Goal: Contribute content: Contribute content

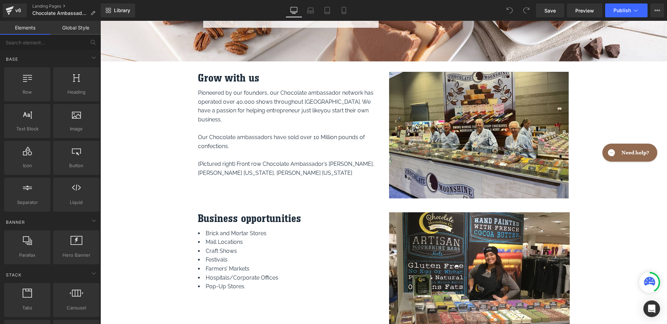
scroll to position [155, 0]
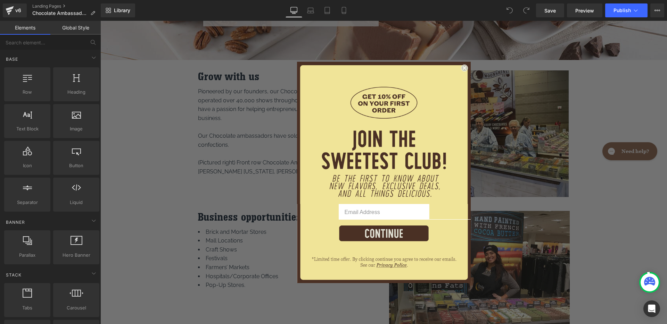
click at [461, 68] on circle "Close dialog" at bounding box center [464, 68] width 7 height 7
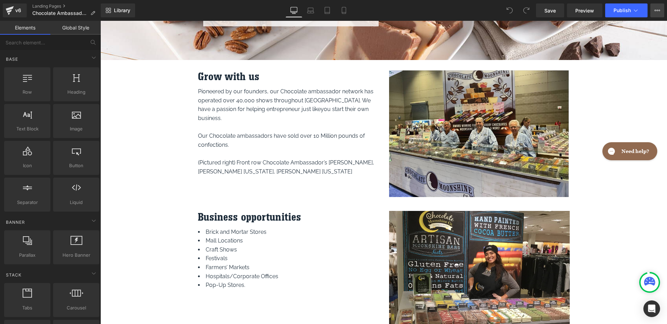
scroll to position [0, 0]
click at [656, 10] on icon at bounding box center [657, 11] width 6 height 6
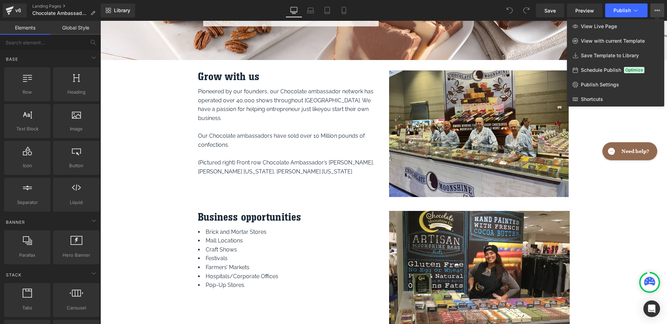
click at [656, 10] on icon at bounding box center [657, 11] width 6 height 6
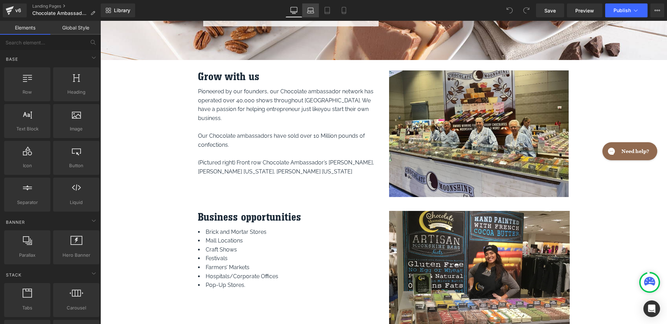
click at [311, 11] on icon at bounding box center [310, 10] width 7 height 7
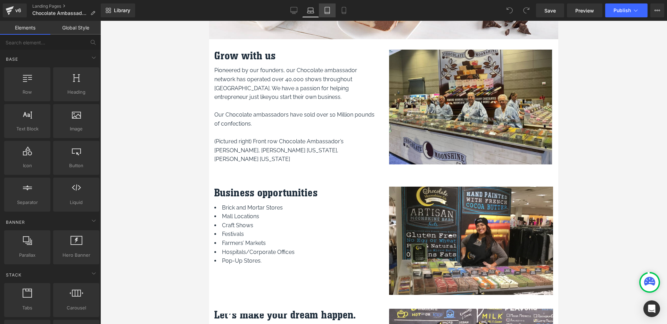
click at [325, 11] on icon at bounding box center [327, 10] width 7 height 7
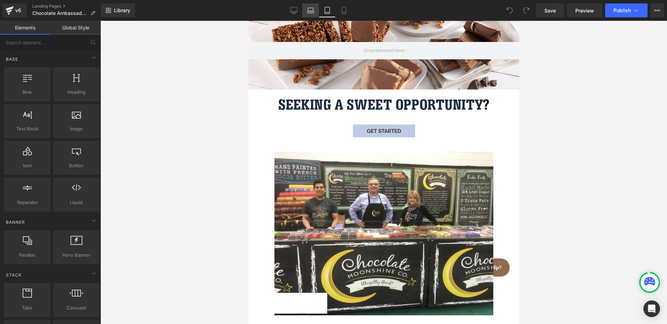
click at [306, 11] on link "Laptop" at bounding box center [310, 10] width 17 height 14
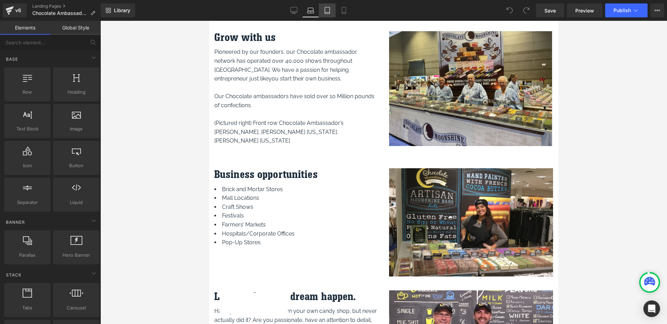
click at [324, 11] on icon at bounding box center [327, 10] width 7 height 7
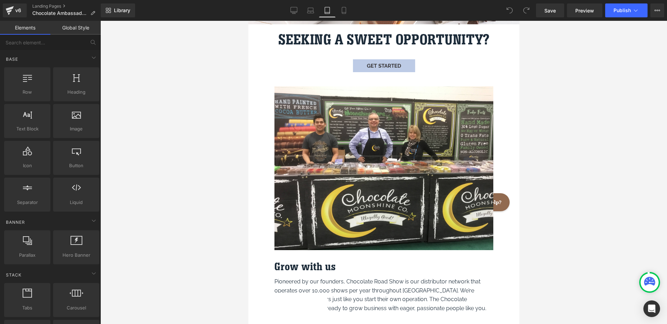
scroll to position [103, 0]
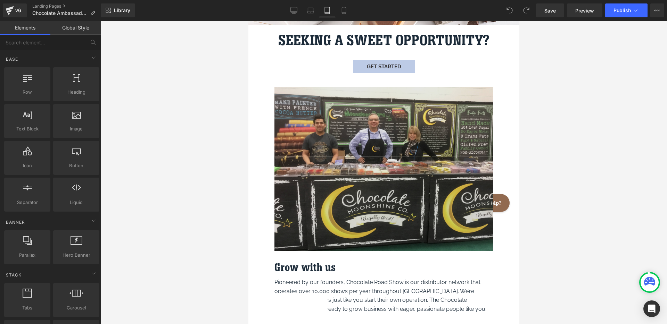
click at [364, 147] on img "Main content" at bounding box center [383, 174] width 219 height 175
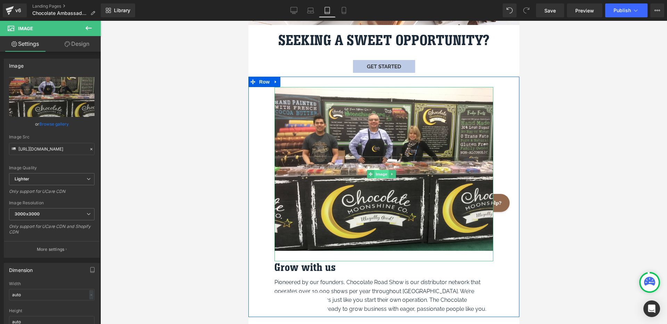
click at [379, 170] on span "Image" at bounding box center [381, 174] width 15 height 8
click at [391, 173] on icon "Main content" at bounding box center [391, 174] width 1 height 2
click at [367, 172] on link "Image" at bounding box center [377, 174] width 22 height 8
click at [391, 173] on icon "Main content" at bounding box center [391, 174] width 1 height 2
click at [402, 172] on icon "Main content" at bounding box center [402, 174] width 4 height 4
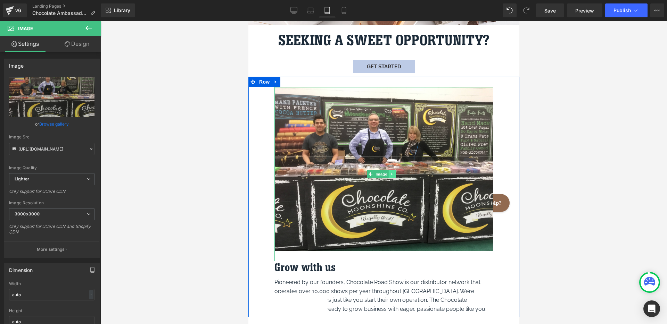
click at [392, 173] on icon "Main content" at bounding box center [391, 174] width 1 height 2
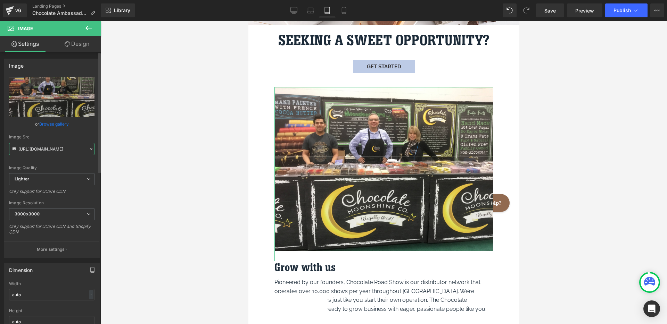
click at [65, 148] on input "[URL][DOMAIN_NAME]" at bounding box center [51, 149] width 85 height 12
click at [51, 124] on link "Browse gallery" at bounding box center [54, 124] width 30 height 12
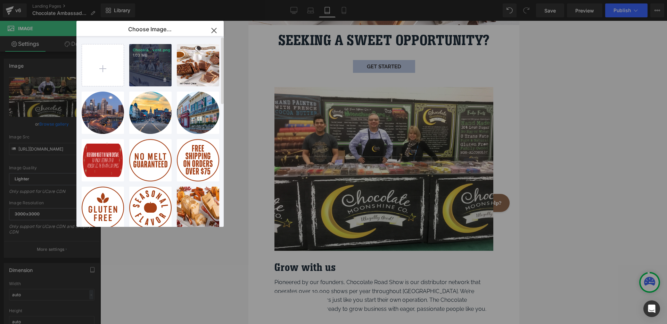
click at [147, 73] on div "Chocola...vent.png 1.03 MB" at bounding box center [150, 65] width 42 height 42
type input "[URL][DOMAIN_NAME]"
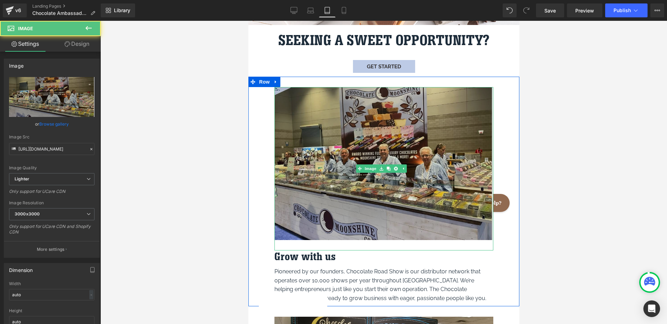
click at [458, 208] on img "Main content" at bounding box center [383, 169] width 219 height 164
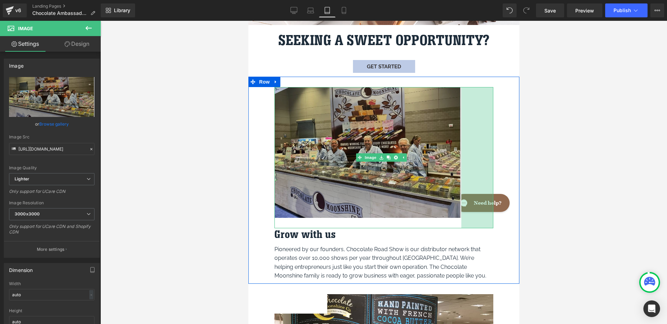
drag, startPoint x: 486, startPoint y: 246, endPoint x: 454, endPoint y: 243, distance: 32.0
click at [454, 243] on div "Image 92px Grow with us Heading Pioneered by our founders, Chocolate Road Show …" at bounding box center [383, 183] width 229 height 193
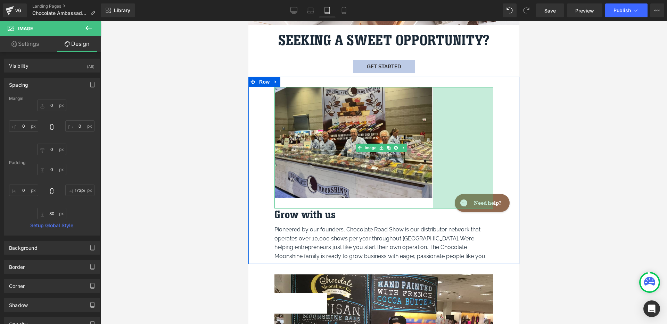
type input "172px"
drag, startPoint x: 487, startPoint y: 215, endPoint x: 459, endPoint y: 215, distance: 27.8
click at [459, 215] on div "Image 172px Grow with us Heading Pioneered by our founders, Chocolate Road Show…" at bounding box center [383, 174] width 229 height 174
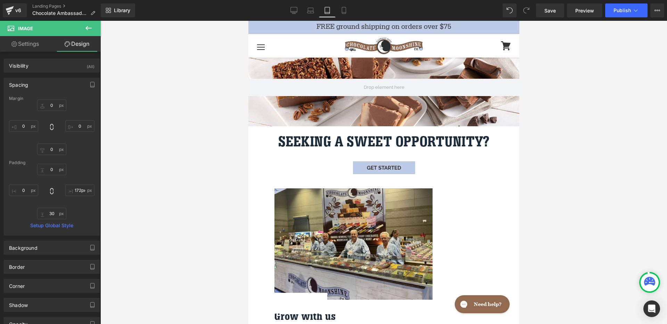
scroll to position [0, 0]
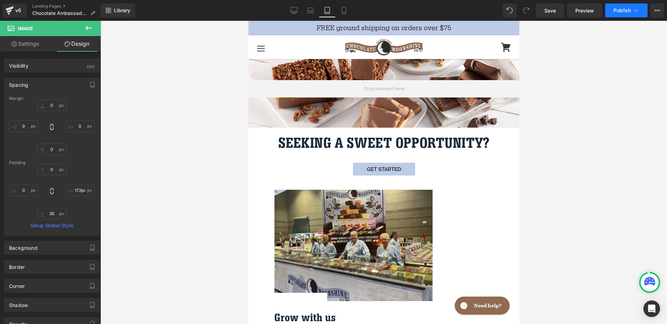
click at [615, 9] on span "Publish" at bounding box center [621, 11] width 17 height 6
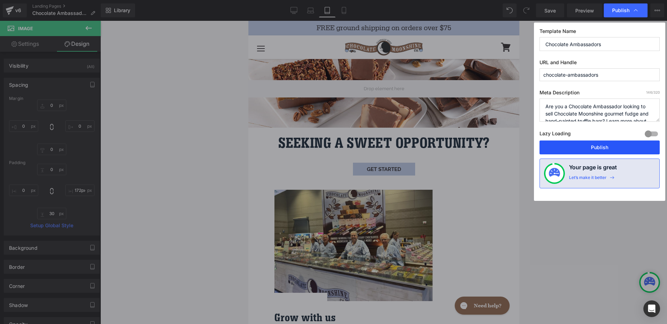
click at [588, 144] on button "Publish" at bounding box center [599, 148] width 120 height 14
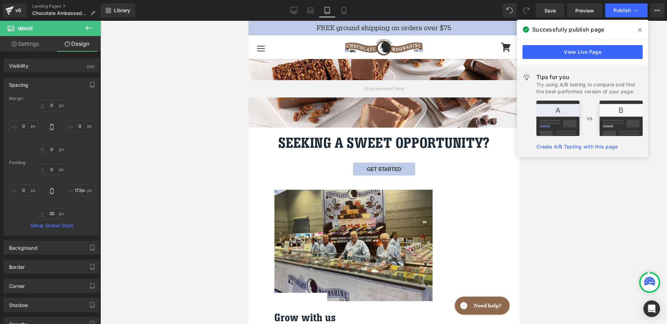
click at [640, 26] on span at bounding box center [639, 29] width 11 height 11
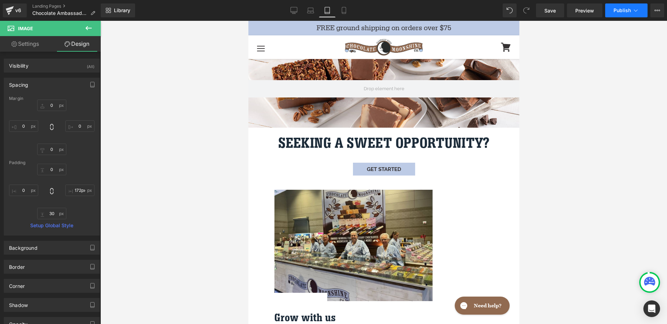
click at [640, 11] on button "Publish" at bounding box center [626, 10] width 42 height 14
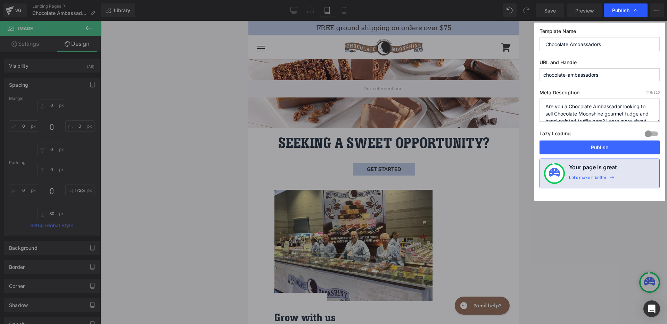
click at [640, 11] on div "Publish" at bounding box center [626, 10] width 44 height 14
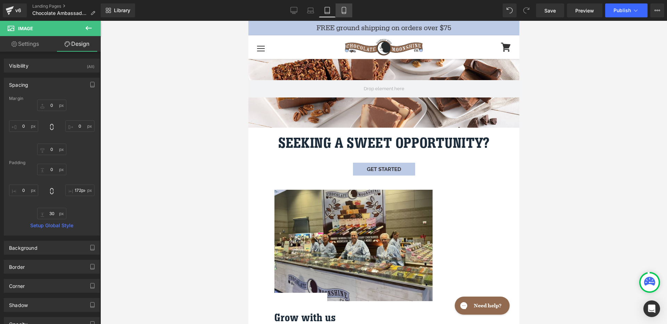
click at [347, 12] on icon at bounding box center [343, 10] width 7 height 7
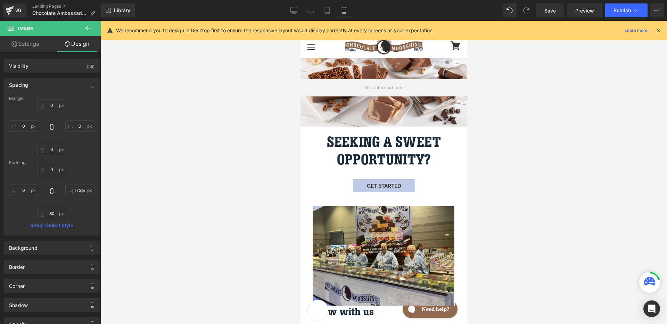
type input "0"
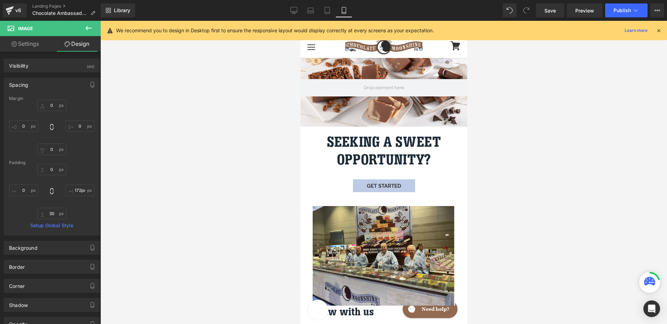
type input "80.5897"
type input "14.0563"
type input "0"
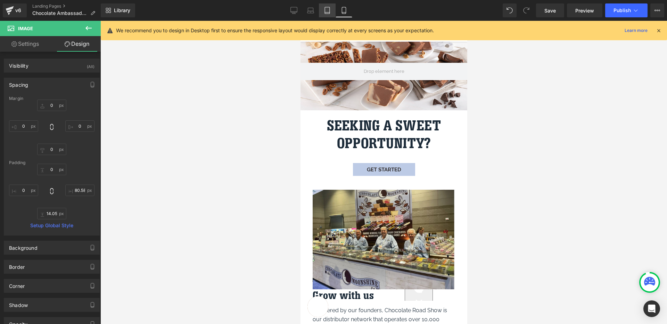
click at [326, 12] on icon at bounding box center [327, 10] width 7 height 7
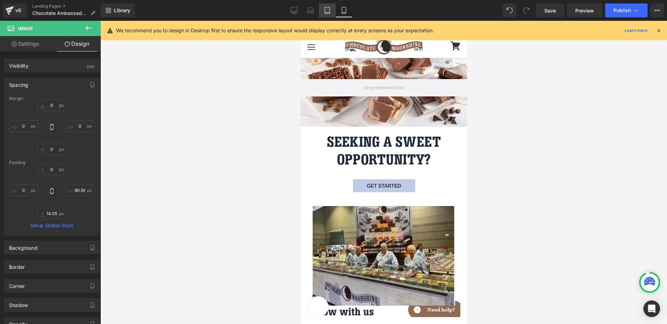
type input "0"
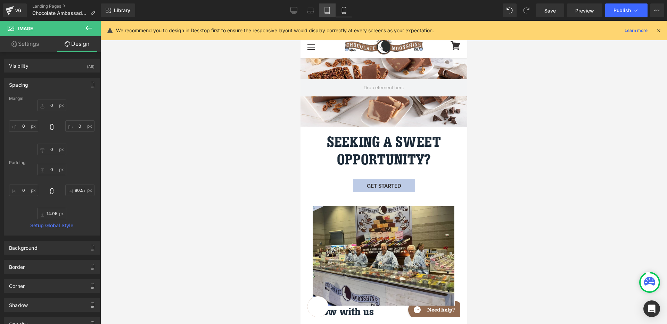
type input "93.0475"
type input "16.2292"
type input "0"
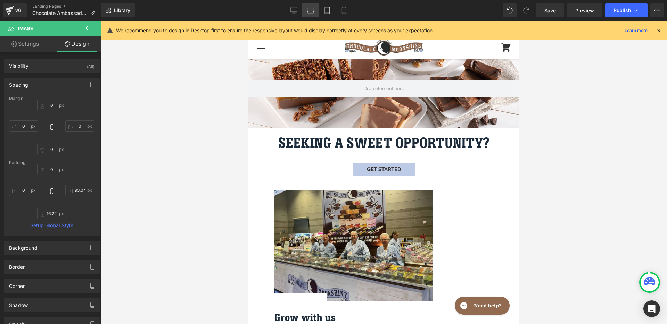
click at [312, 12] on icon at bounding box center [310, 10] width 7 height 7
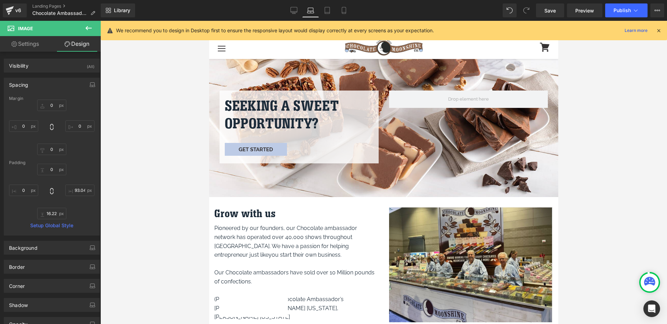
type input "0"
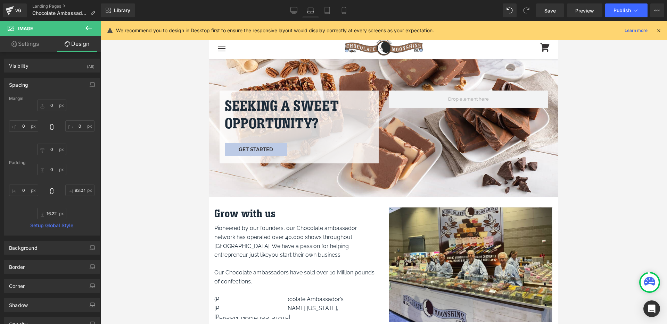
type input "0"
click at [288, 11] on link "Desktop" at bounding box center [293, 10] width 17 height 14
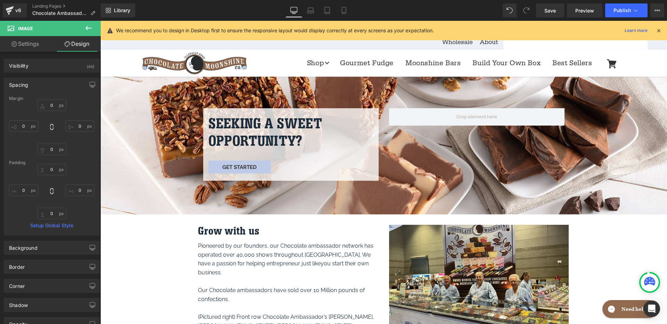
type input "0"
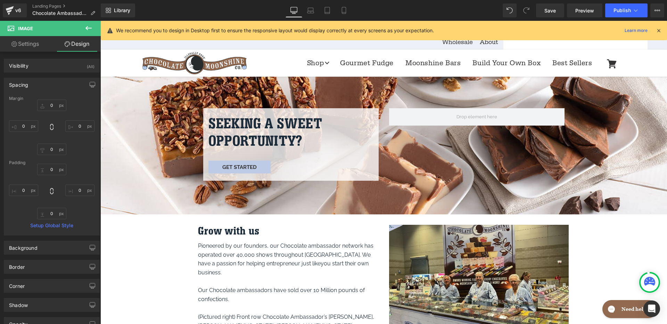
type input "0"
